Goal: Transaction & Acquisition: Purchase product/service

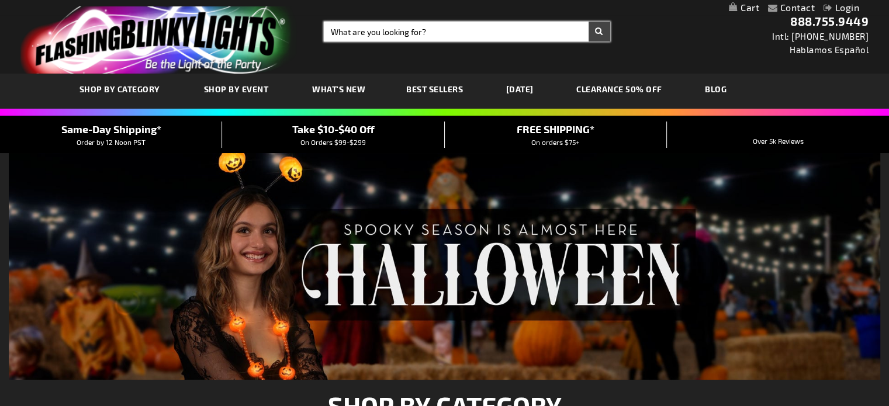
click at [348, 32] on input "Search" at bounding box center [467, 32] width 286 height 20
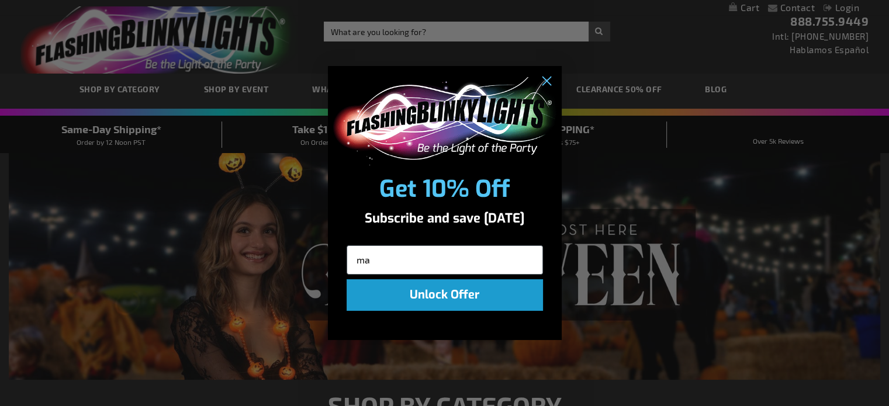
type input "m"
click at [369, 265] on input "Email" at bounding box center [445, 260] width 196 height 29
type input "jkroger@gmail.com"
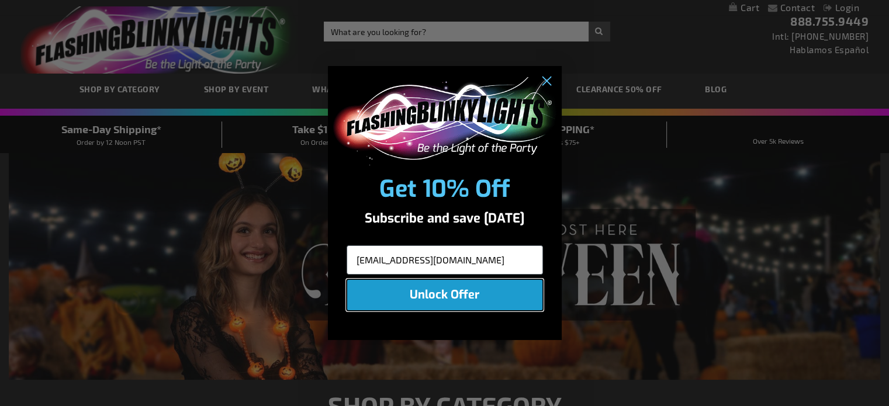
click at [457, 296] on button "Unlock Offer" at bounding box center [445, 295] width 196 height 32
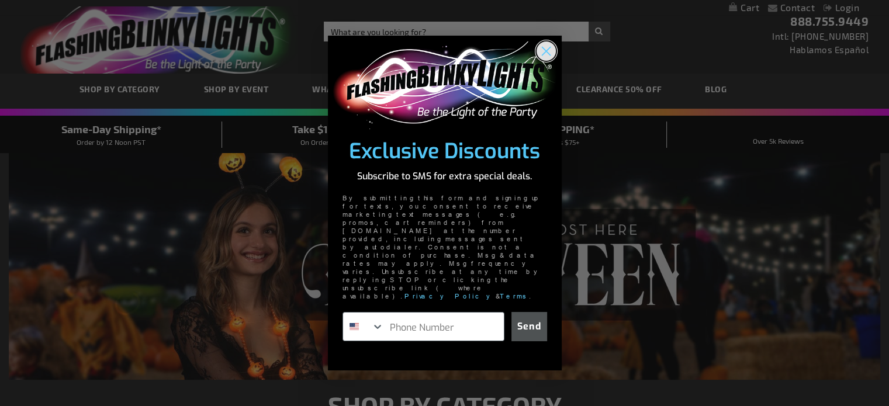
click at [538, 60] on circle "Close dialog" at bounding box center [545, 50] width 19 height 19
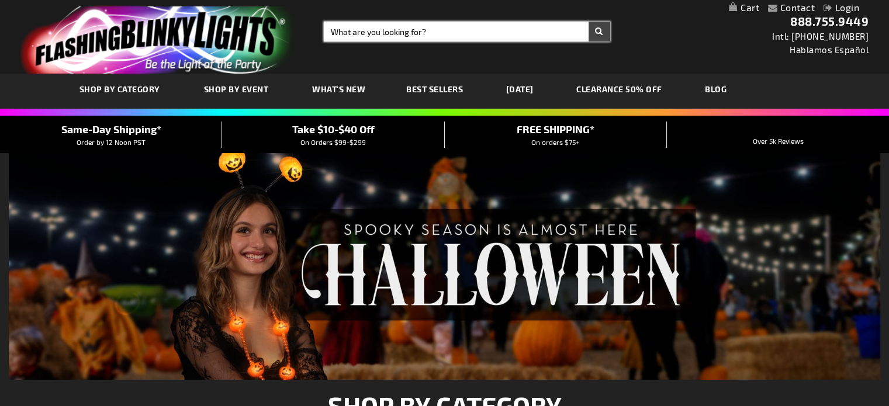
click at [393, 37] on input "Search" at bounding box center [467, 32] width 286 height 20
type input "magic wand"
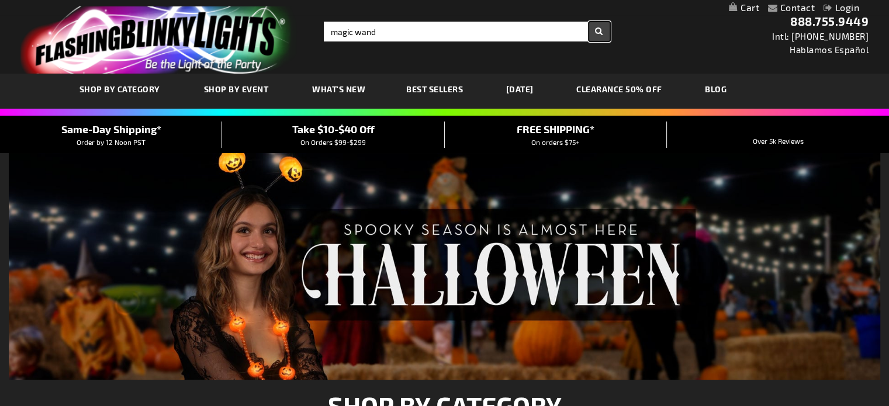
click at [599, 25] on button "Search" at bounding box center [600, 32] width 22 height 20
